Goal: Navigation & Orientation: Find specific page/section

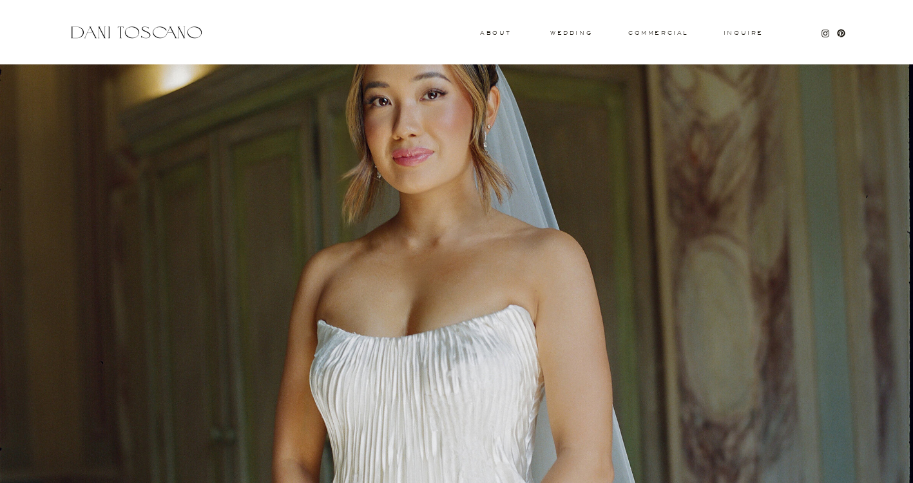
scroll to position [35, 0]
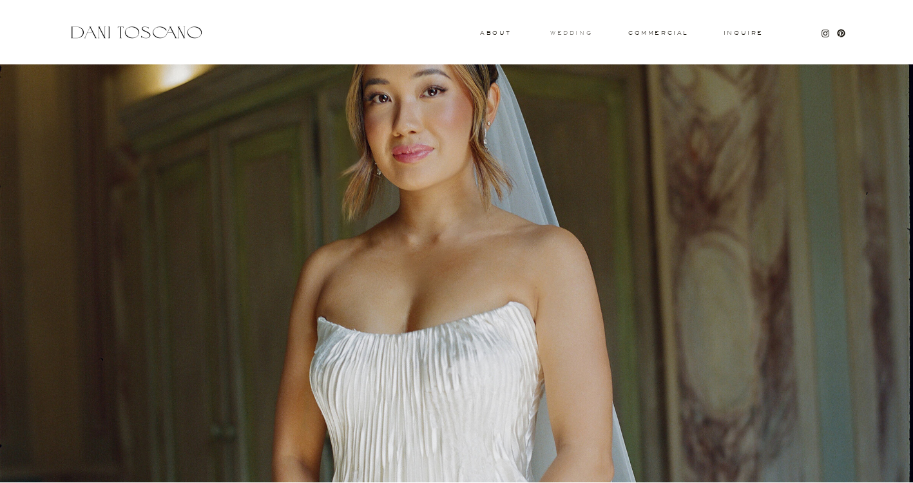
click at [577, 32] on h3 "wedding" at bounding box center [571, 32] width 42 height 5
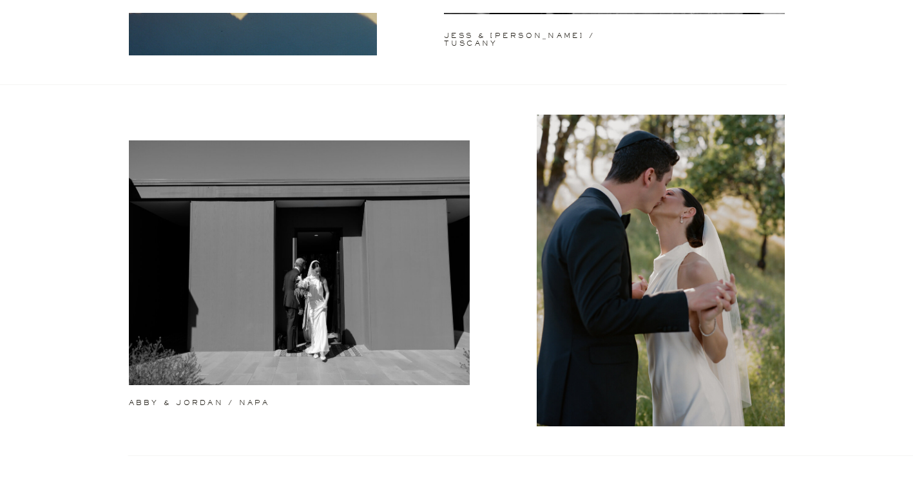
scroll to position [418, 0]
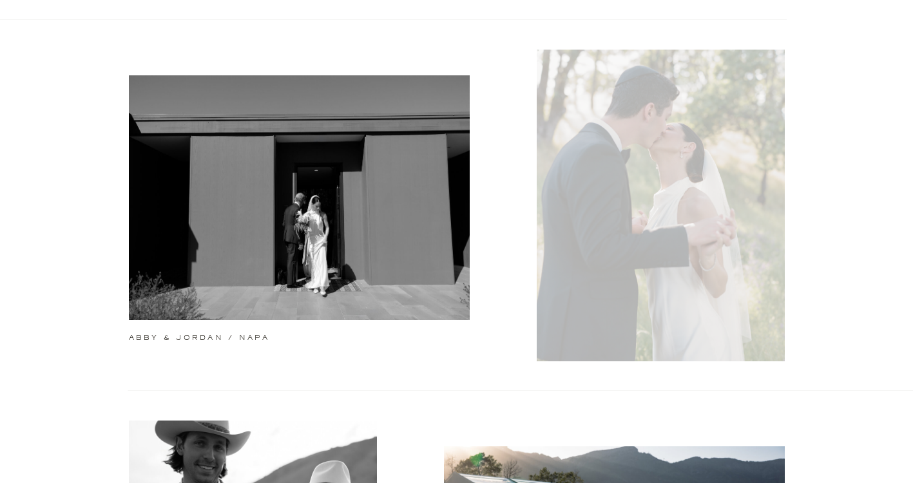
click at [651, 191] on div at bounding box center [661, 206] width 248 height 312
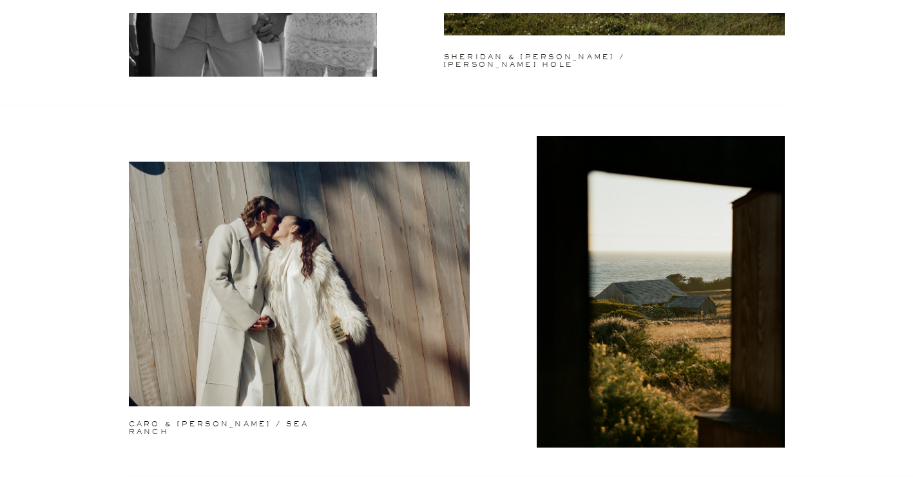
scroll to position [1145, 0]
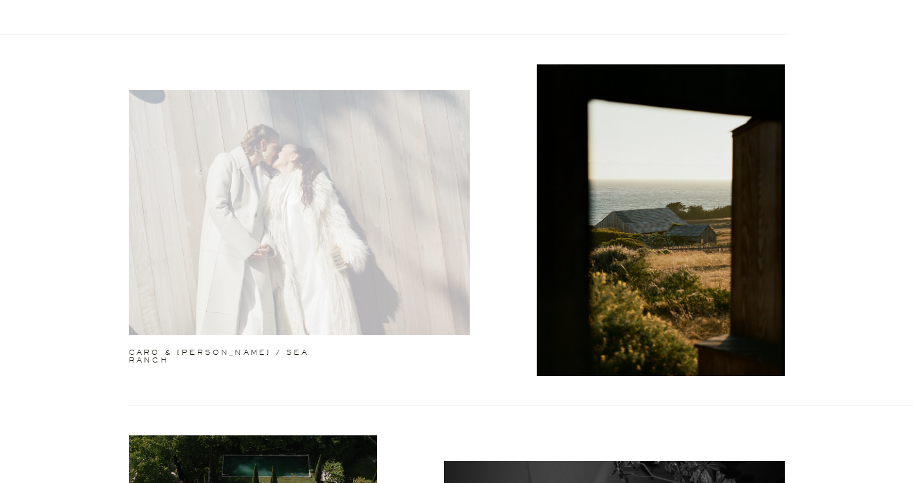
click at [369, 132] on div at bounding box center [299, 212] width 341 height 245
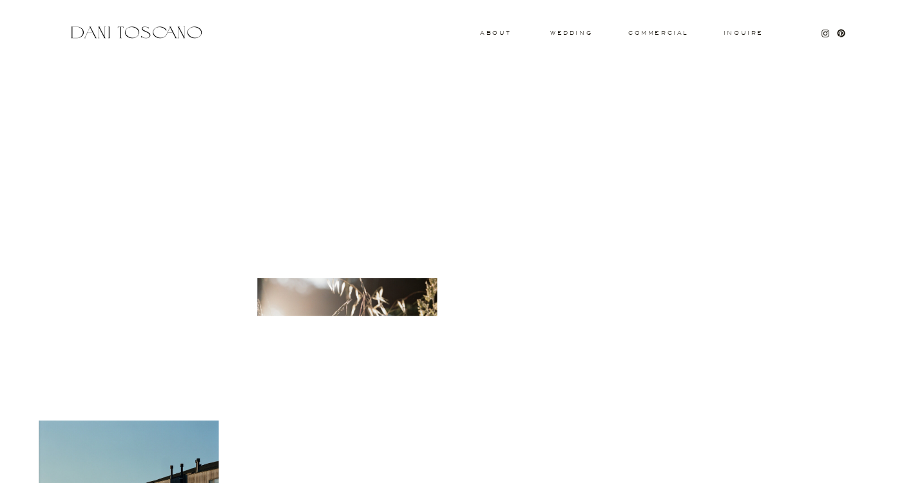
scroll to position [4096, 0]
